Goal: Book appointment/travel/reservation

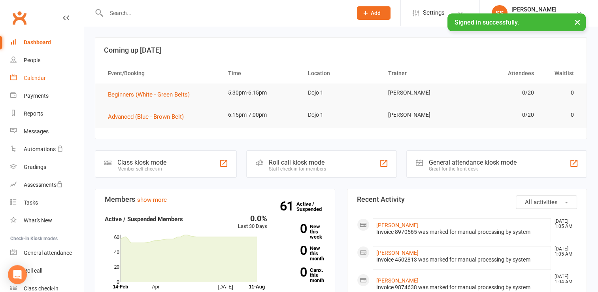
click at [32, 81] on div "Calendar" at bounding box center [35, 78] width 22 height 6
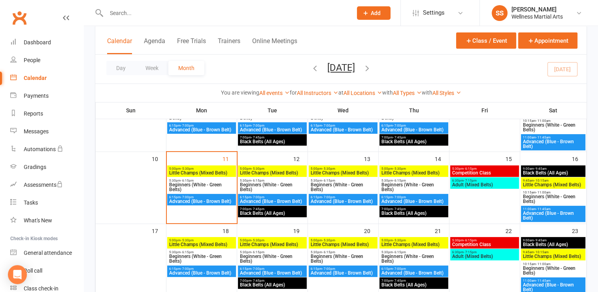
scroll to position [159, 0]
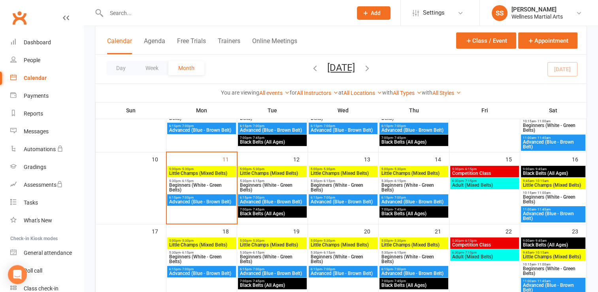
click at [193, 174] on span "Little Champs (Mixed Belts)" at bounding box center [202, 173] width 66 height 5
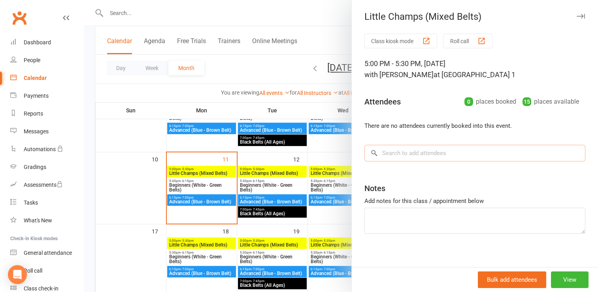
click at [419, 148] on input "search" at bounding box center [475, 153] width 221 height 17
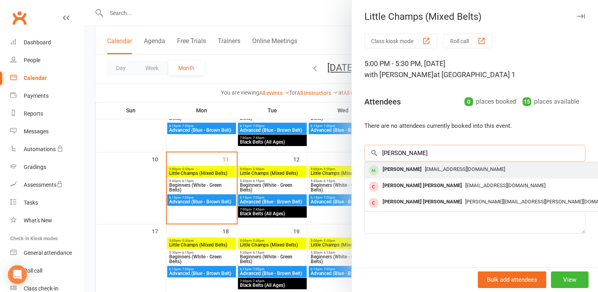
type input "[PERSON_NAME]"
click at [412, 169] on div "[PERSON_NAME]" at bounding box center [402, 169] width 45 height 11
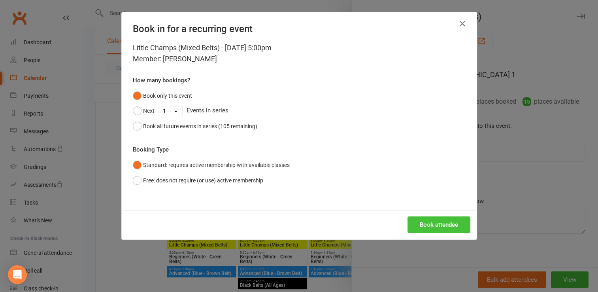
click at [441, 221] on button "Book attendee" at bounding box center [439, 224] width 63 height 17
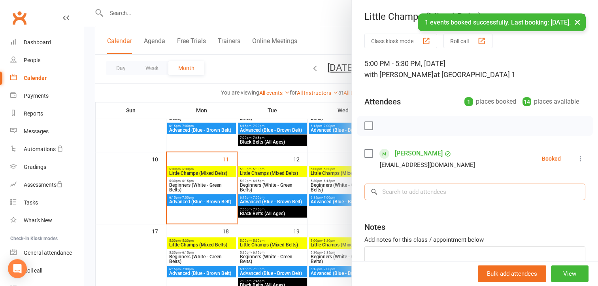
click at [430, 190] on input "search" at bounding box center [475, 191] width 221 height 17
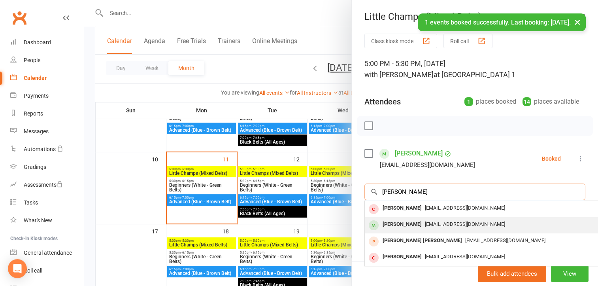
type input "[PERSON_NAME]"
click at [427, 222] on span "[EMAIL_ADDRESS][DOMAIN_NAME]" at bounding box center [465, 224] width 80 height 6
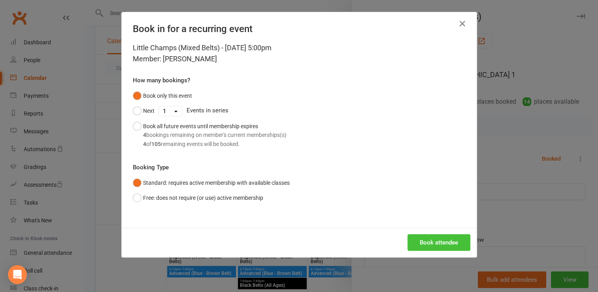
click at [434, 236] on button "Book attendee" at bounding box center [439, 242] width 63 height 17
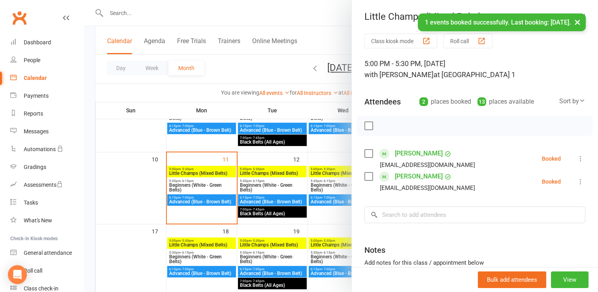
click at [365, 123] on label at bounding box center [369, 126] width 8 height 8
click at [384, 123] on icon "button" at bounding box center [386, 125] width 9 height 9
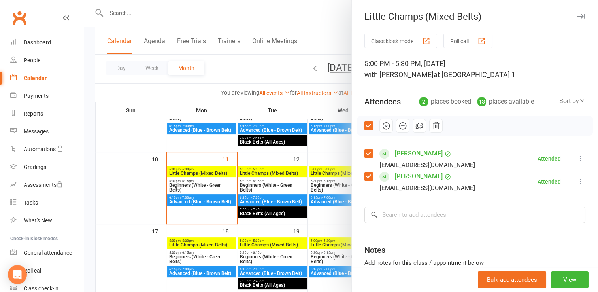
click at [190, 178] on div at bounding box center [341, 146] width 514 height 292
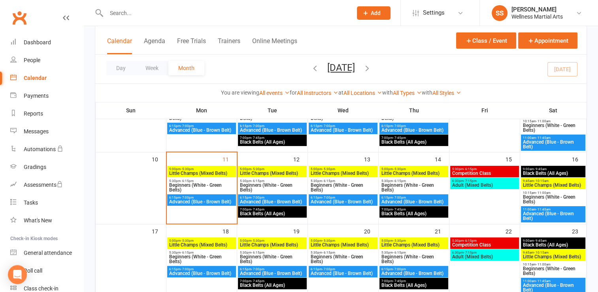
click at [190, 183] on span "Beginners (White - Green Belts)" at bounding box center [202, 187] width 66 height 9
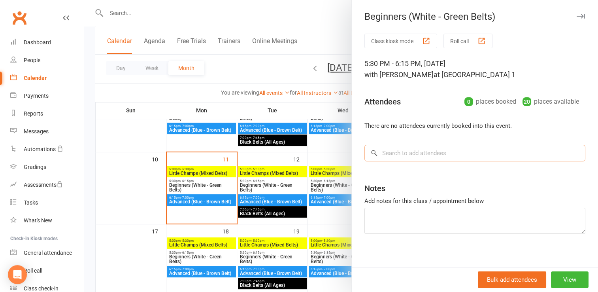
click at [438, 152] on input "search" at bounding box center [475, 153] width 221 height 17
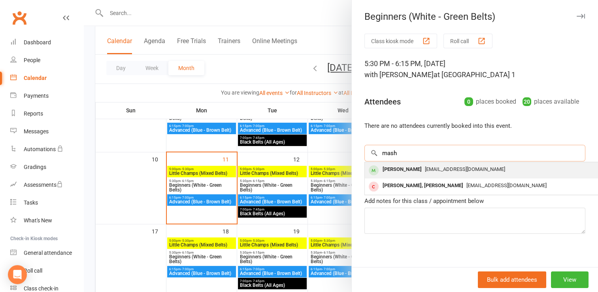
type input "mash"
click at [443, 170] on span "[EMAIL_ADDRESS][DOMAIN_NAME]" at bounding box center [465, 169] width 80 height 6
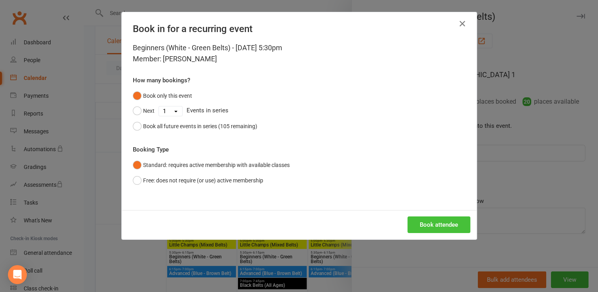
click at [442, 230] on button "Book attendee" at bounding box center [439, 224] width 63 height 17
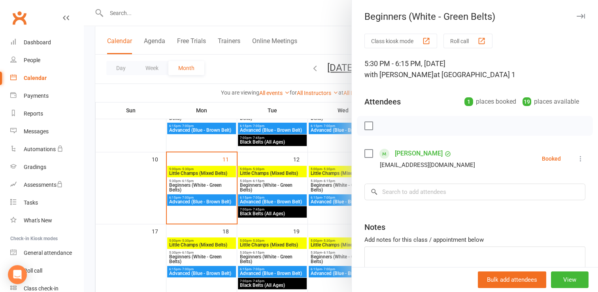
click at [430, 182] on div "Class kiosk mode Roll call 5:30 PM - 6:15 PM, [DATE] with [PERSON_NAME]. at Doj…" at bounding box center [475, 173] width 246 height 278
click at [428, 192] on input "search" at bounding box center [475, 191] width 221 height 17
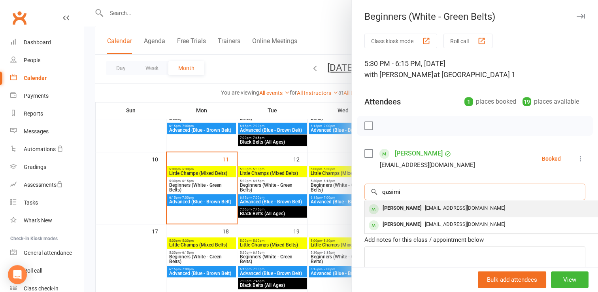
type input "qasimi"
click at [429, 210] on span "[EMAIL_ADDRESS][DOMAIN_NAME]" at bounding box center [465, 208] width 80 height 6
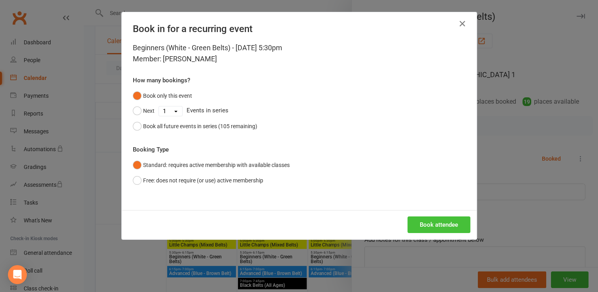
click at [431, 229] on button "Book attendee" at bounding box center [439, 224] width 63 height 17
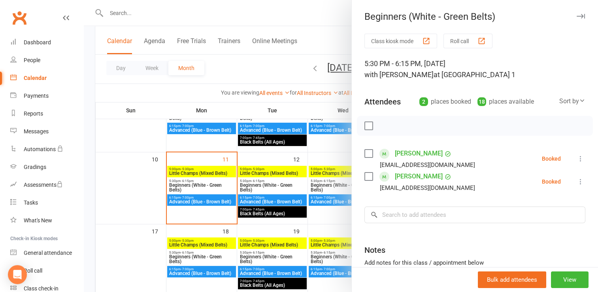
click at [365, 124] on label at bounding box center [369, 126] width 8 height 8
click at [387, 125] on icon "button" at bounding box center [386, 125] width 9 height 9
click at [137, 127] on div at bounding box center [341, 146] width 514 height 292
